Goal: Task Accomplishment & Management: Use online tool/utility

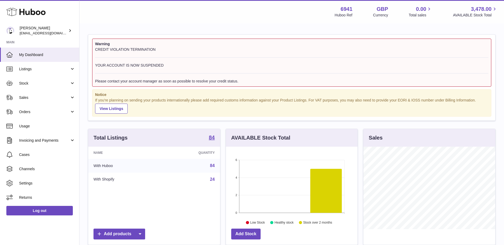
scroll to position [83, 132]
click at [27, 94] on link "Sales" at bounding box center [39, 98] width 79 height 14
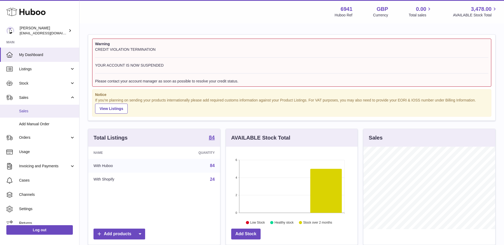
click at [34, 110] on span "Sales" at bounding box center [47, 111] width 56 height 5
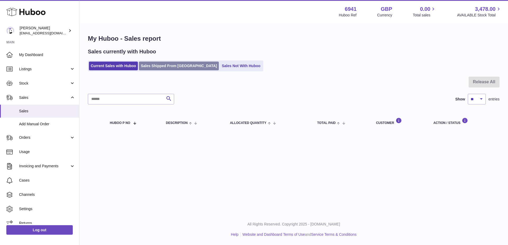
click at [151, 67] on link "Sales Shipped From Huboo" at bounding box center [179, 66] width 80 height 9
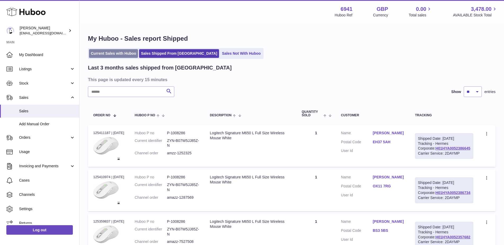
click at [110, 52] on link "Current Sales with Huboo" at bounding box center [113, 53] width 49 height 9
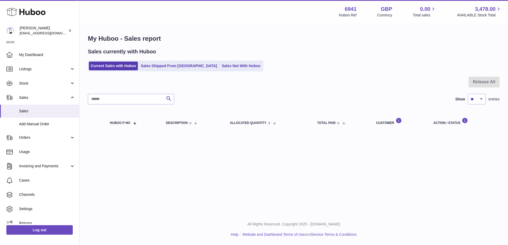
click at [481, 81] on div at bounding box center [294, 85] width 412 height 17
click at [26, 124] on span "Add Manual Order" at bounding box center [47, 124] width 56 height 5
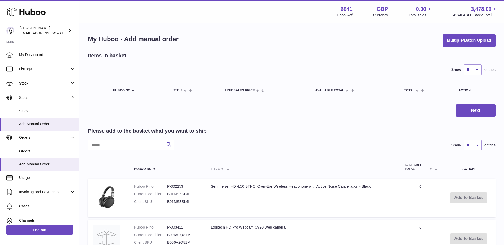
click at [137, 147] on input "text" at bounding box center [131, 145] width 86 height 11
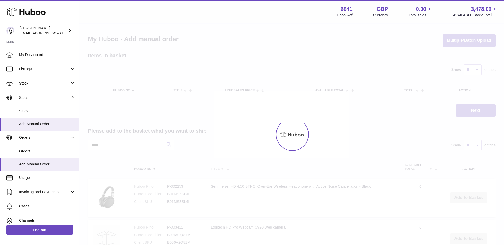
type input "*****"
